Goal: Find specific page/section: Find specific page/section

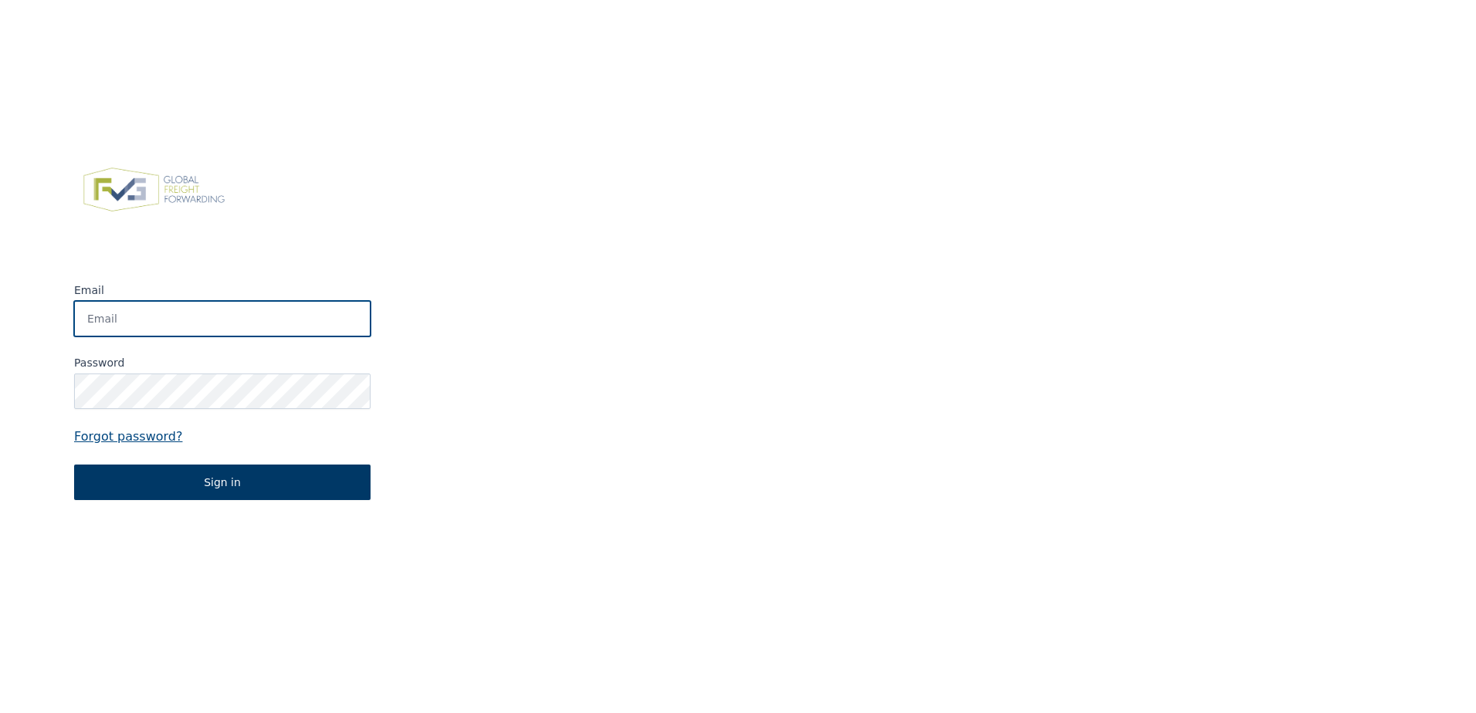
type input "info@schulte-naturstein.de"
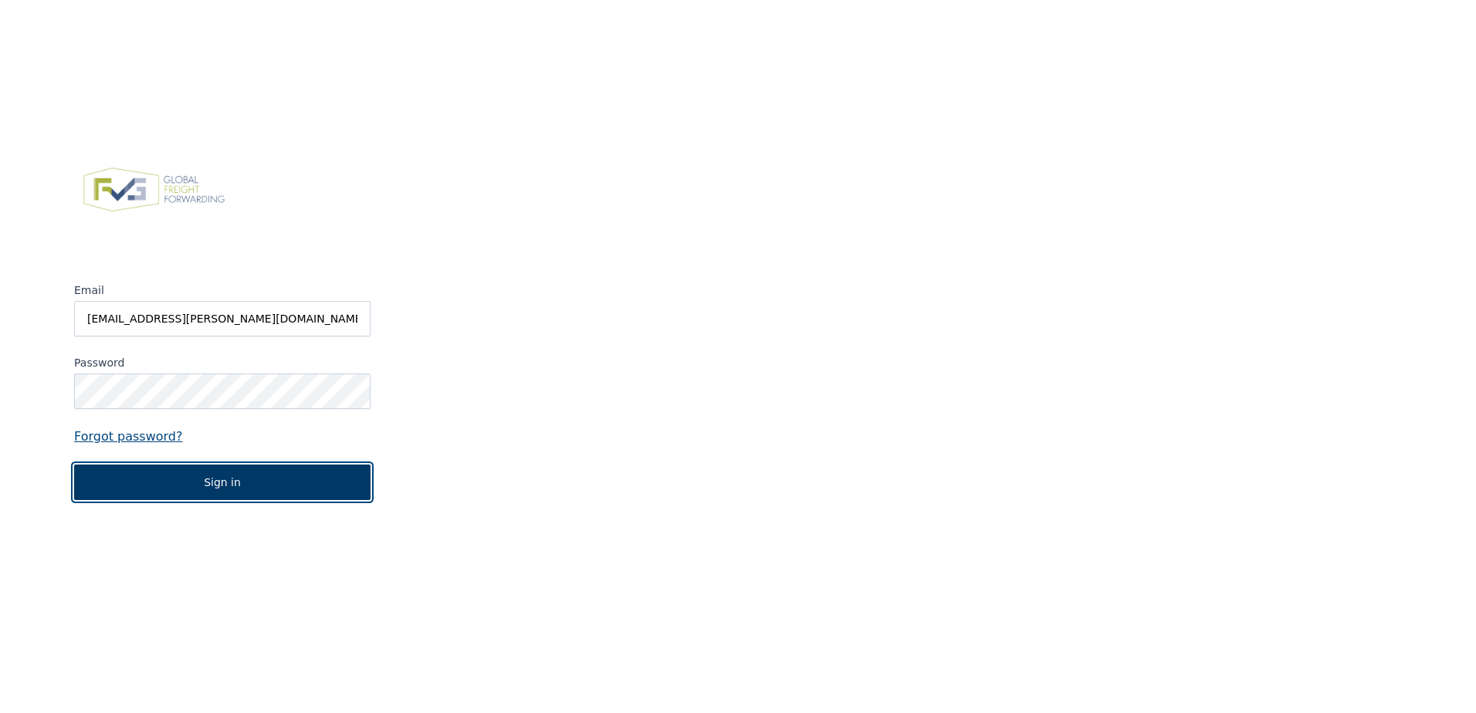
click at [172, 481] on button "Sign in" at bounding box center [222, 483] width 296 height 36
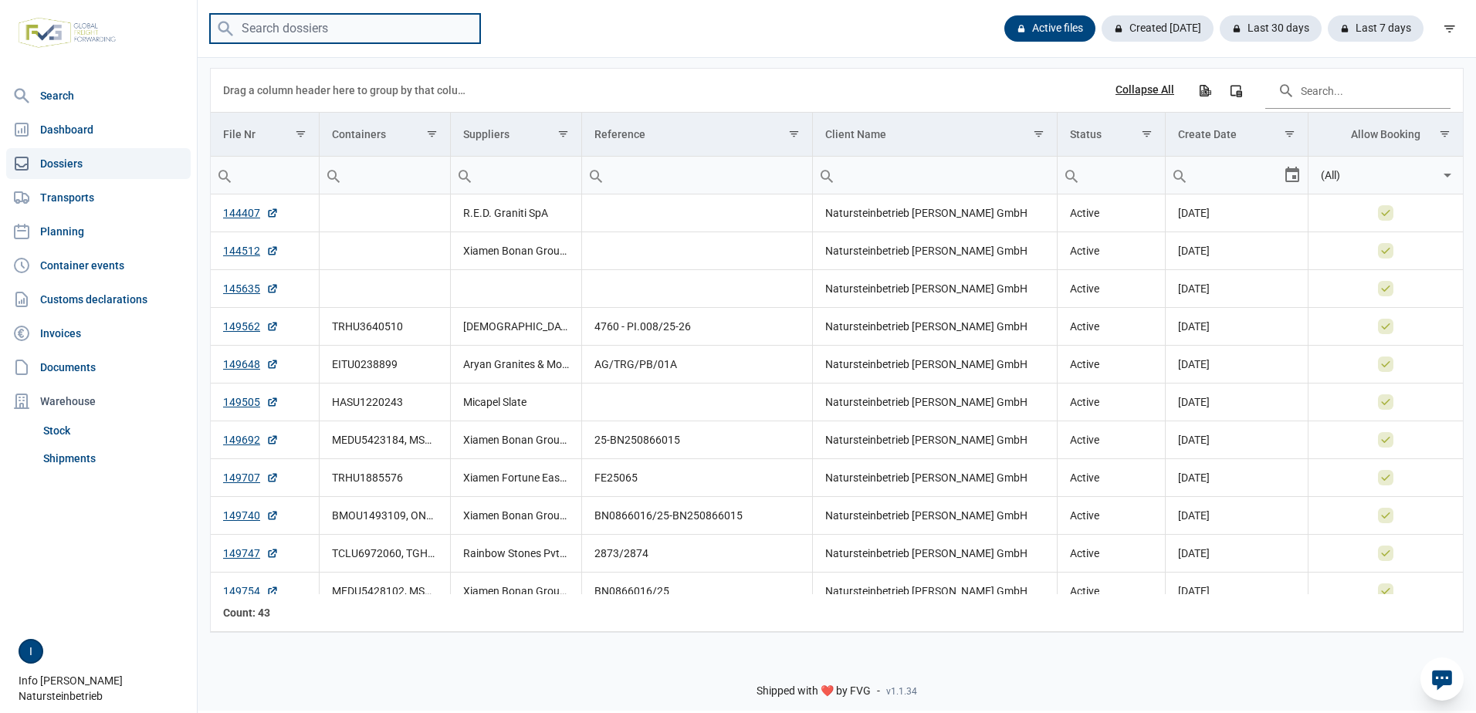
click at [347, 38] on input "search" at bounding box center [345, 29] width 270 height 30
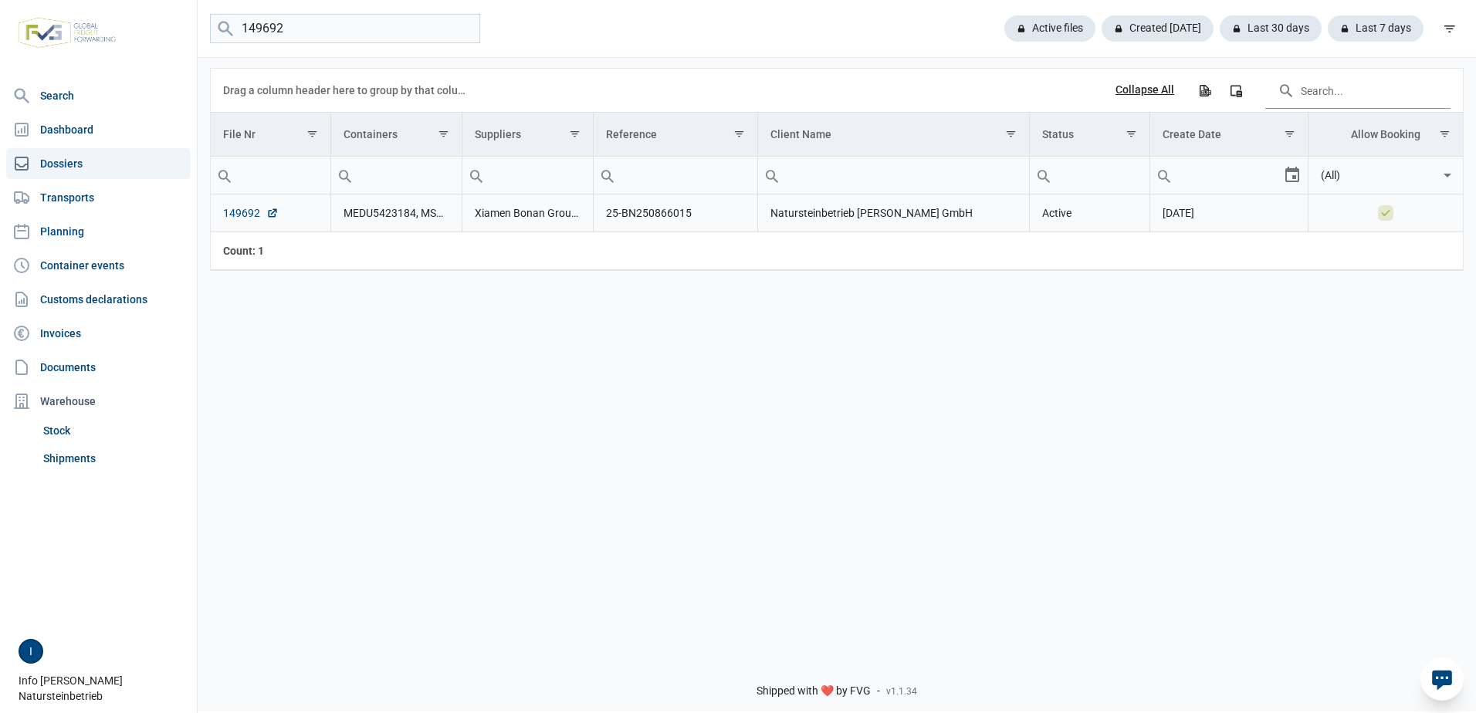
click at [249, 211] on link "149692" at bounding box center [251, 212] width 56 height 15
drag, startPoint x: 310, startPoint y: 29, endPoint x: 265, endPoint y: 19, distance: 46.8
click at [265, 19] on input "149692" at bounding box center [345, 29] width 270 height 30
click at [255, 210] on link "149760" at bounding box center [251, 212] width 56 height 15
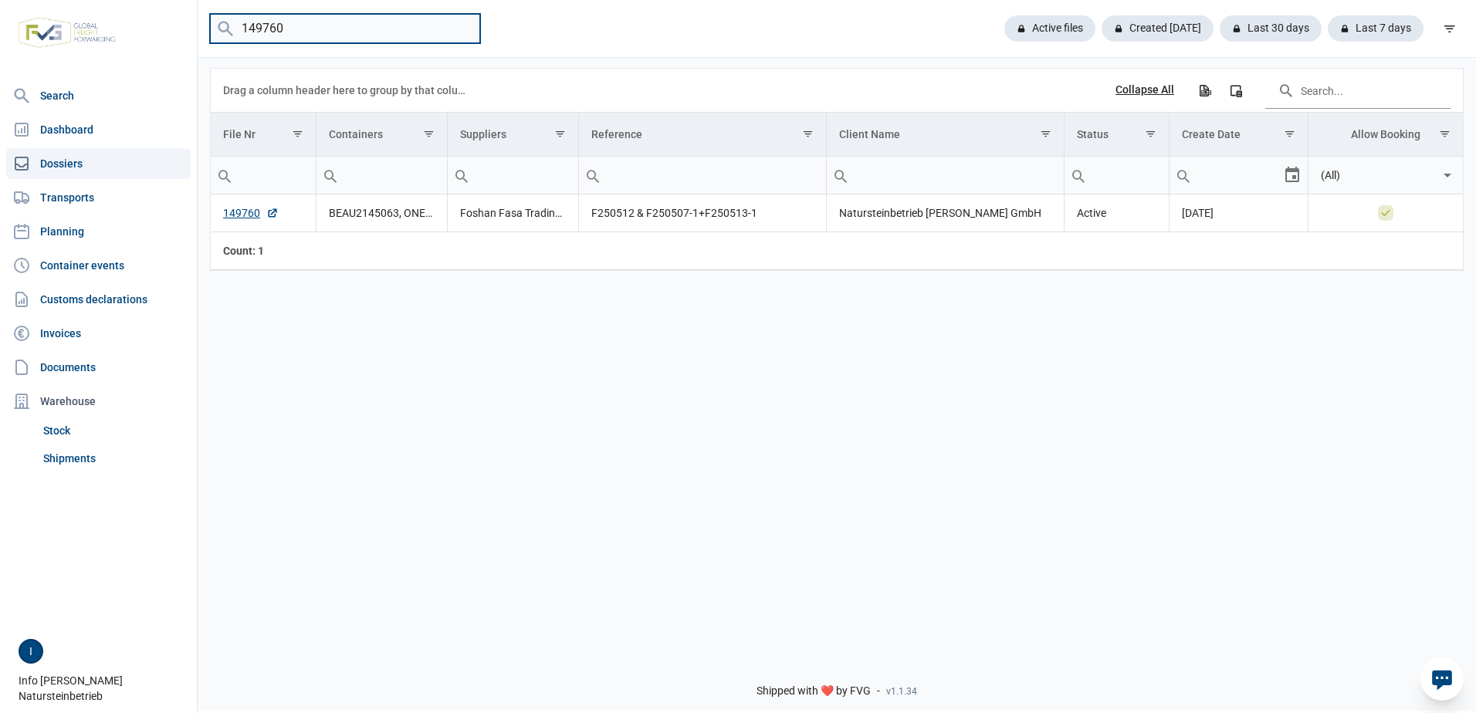
click at [322, 19] on input "149760" at bounding box center [345, 29] width 270 height 30
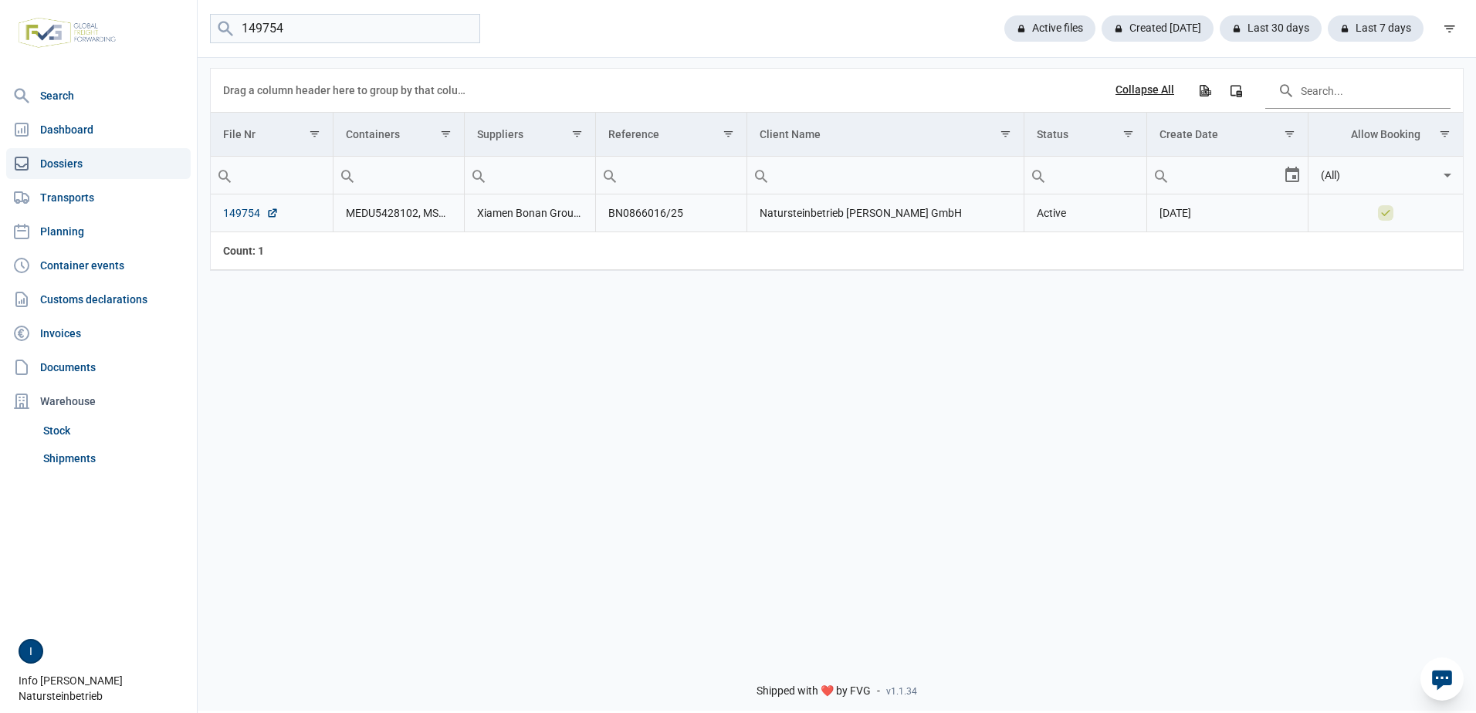
click at [249, 215] on link "149754" at bounding box center [251, 212] width 56 height 15
click at [294, 40] on input "149754" at bounding box center [345, 29] width 270 height 30
type input "149777"
click at [242, 210] on link "149777" at bounding box center [251, 212] width 56 height 15
